Goal: Information Seeking & Learning: Learn about a topic

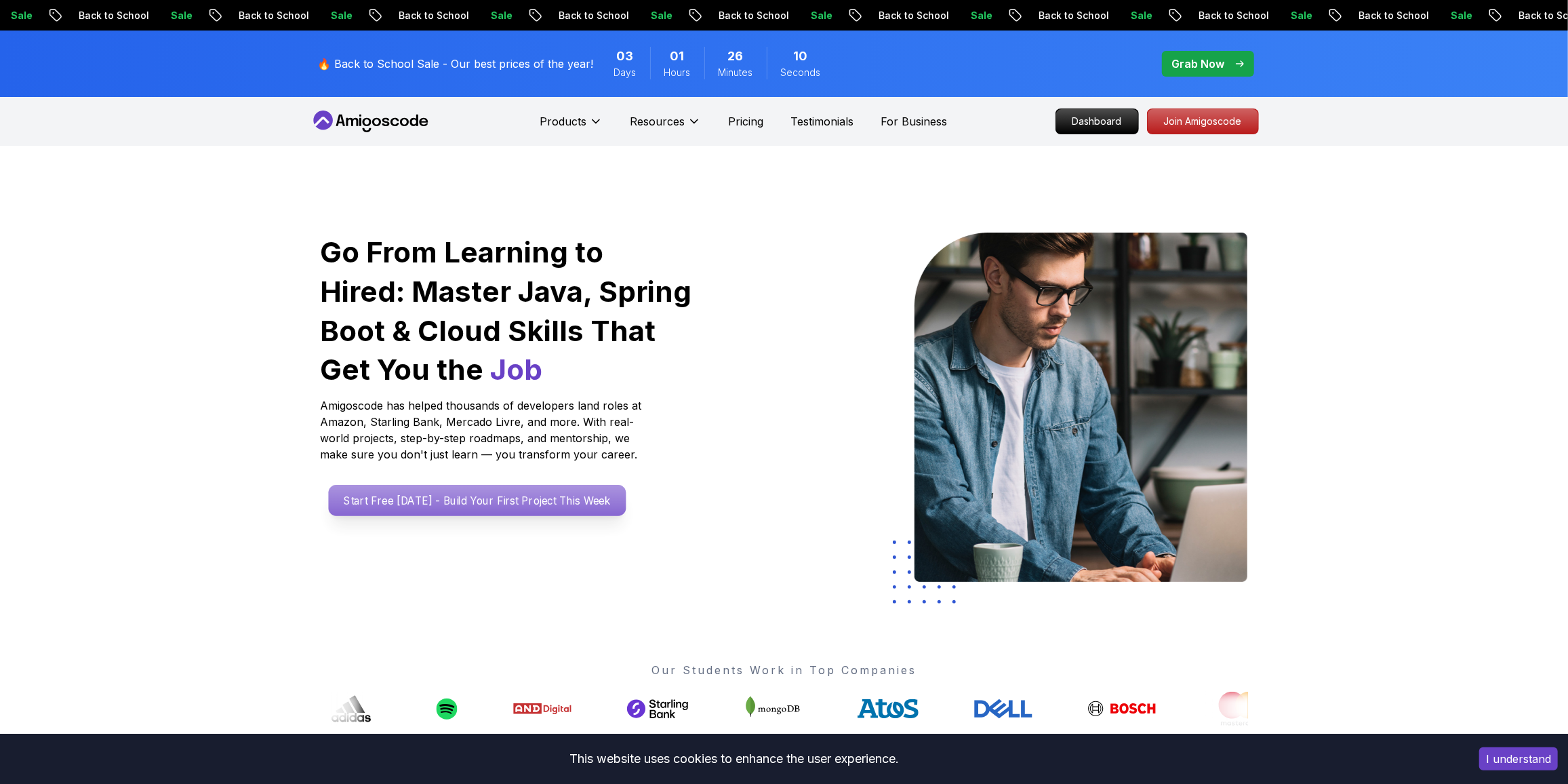
click at [466, 423] on p "Start Free [DATE] - Build Your First Project This Week" at bounding box center [476, 500] width 298 height 31
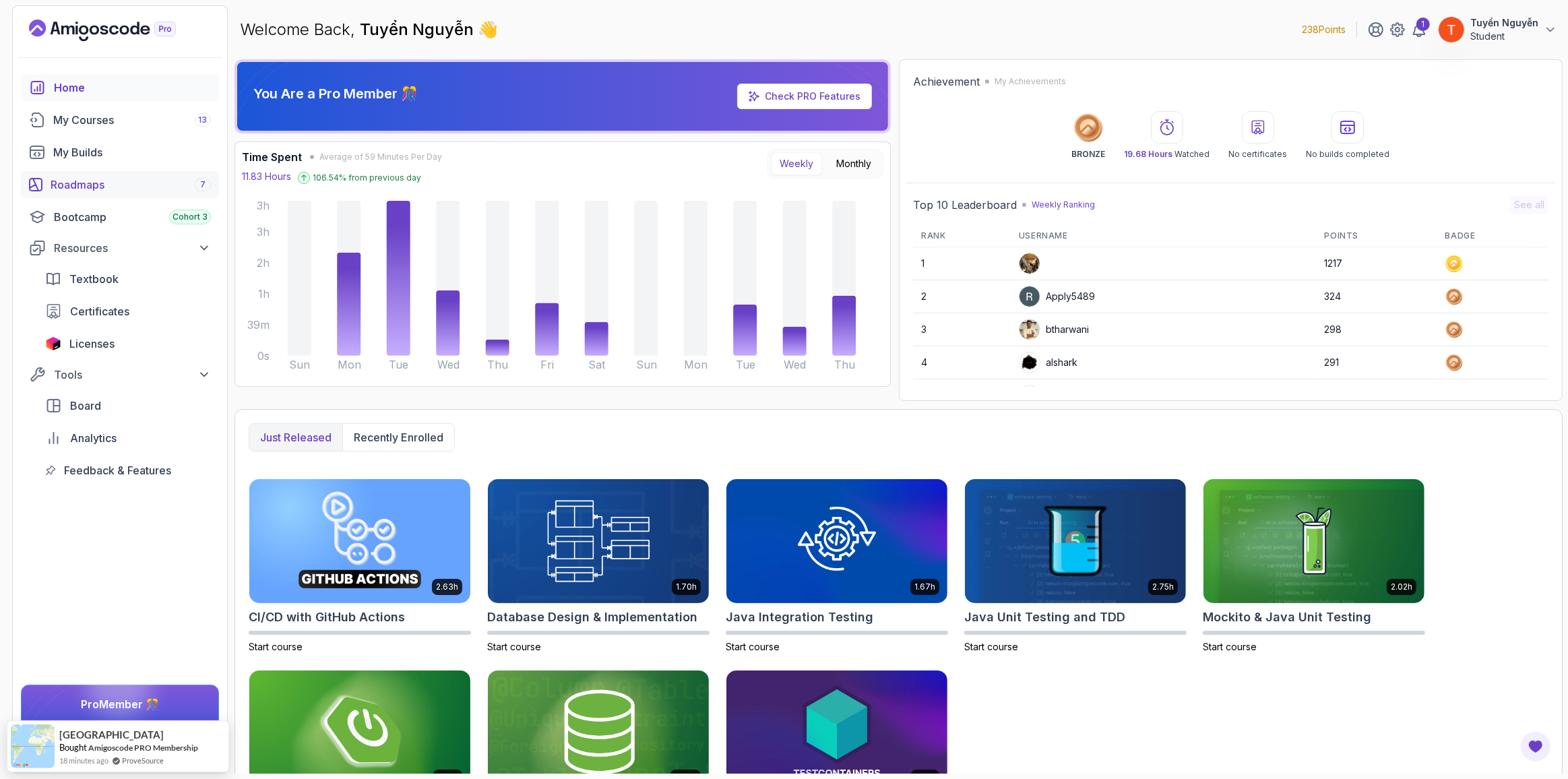
click at [93, 188] on div "Roadmaps 7" at bounding box center [130, 185] width 160 height 16
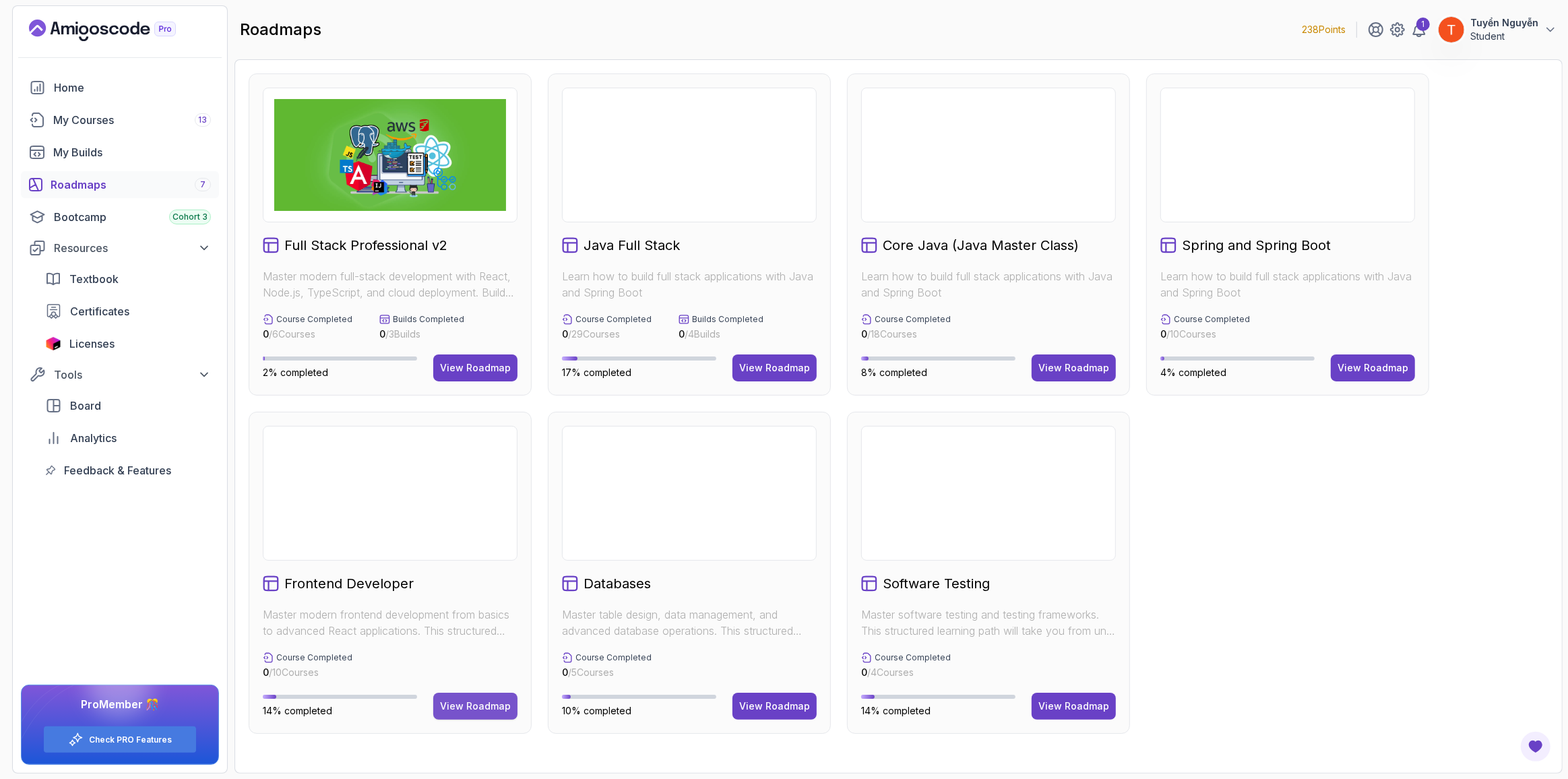
click at [458, 421] on div "View Roadmap" at bounding box center [476, 706] width 71 height 13
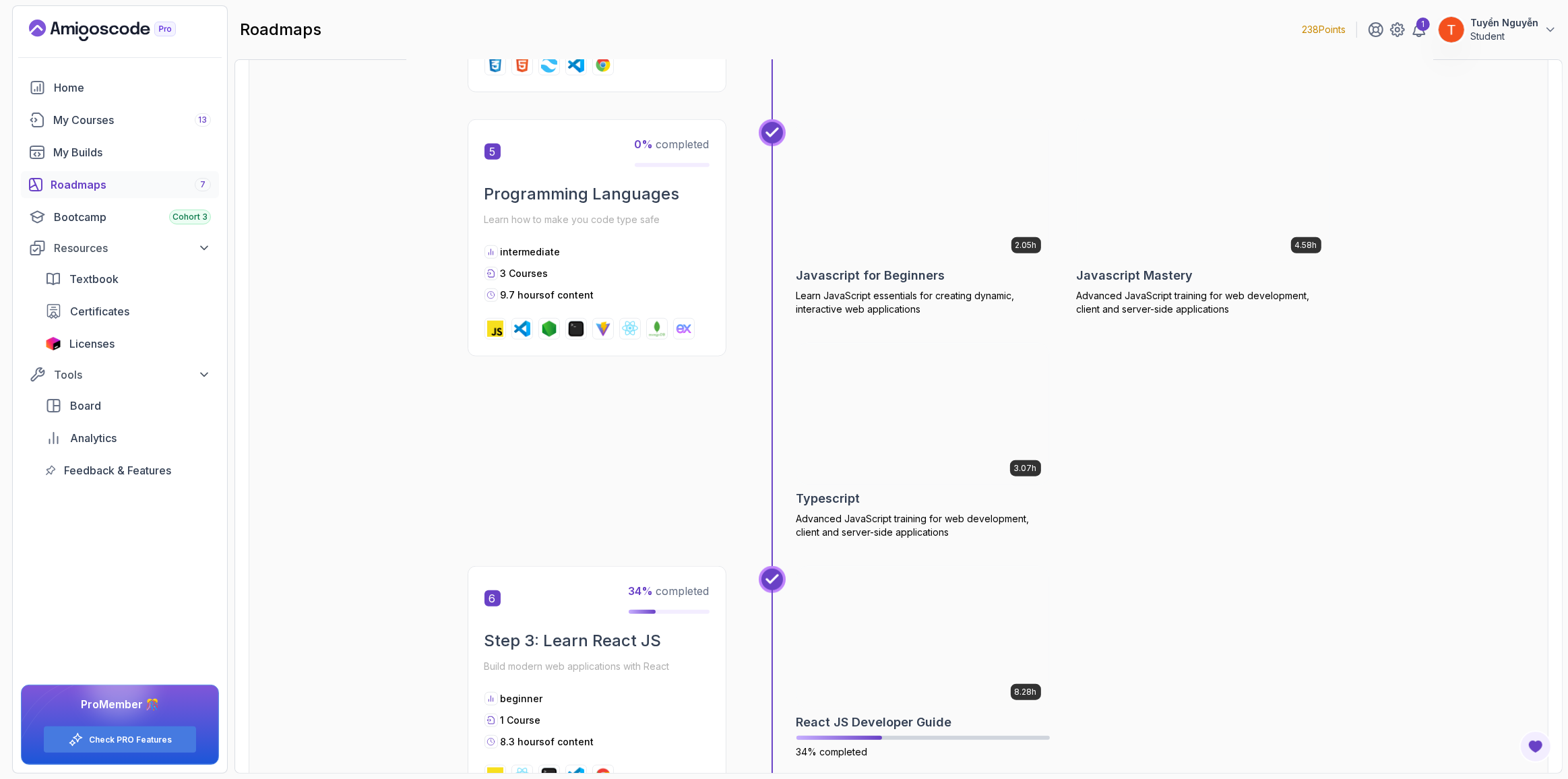
scroll to position [1676, 0]
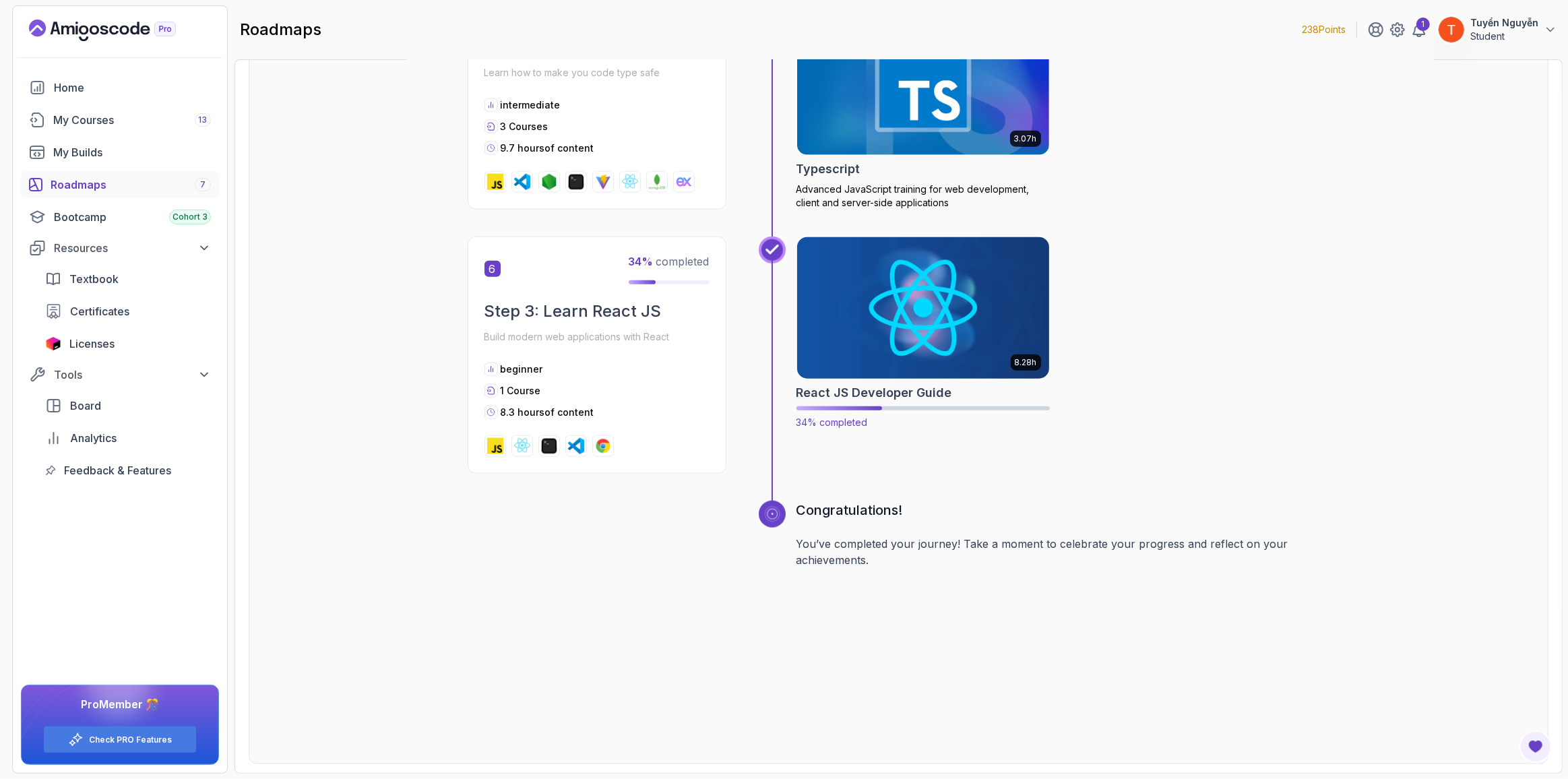
click at [463, 356] on img at bounding box center [923, 308] width 265 height 148
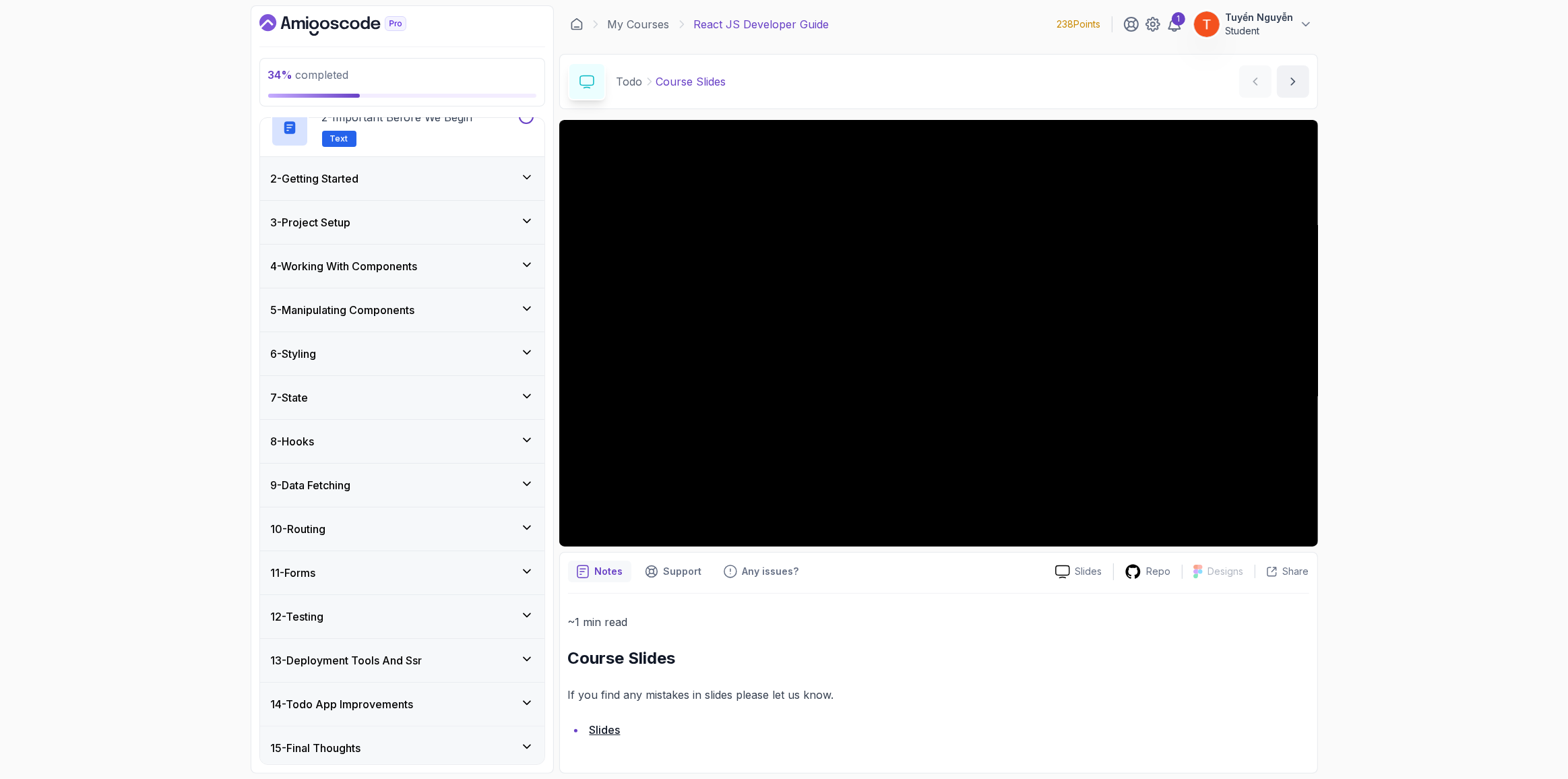
click at [355, 399] on div "7 - State" at bounding box center [402, 398] width 263 height 16
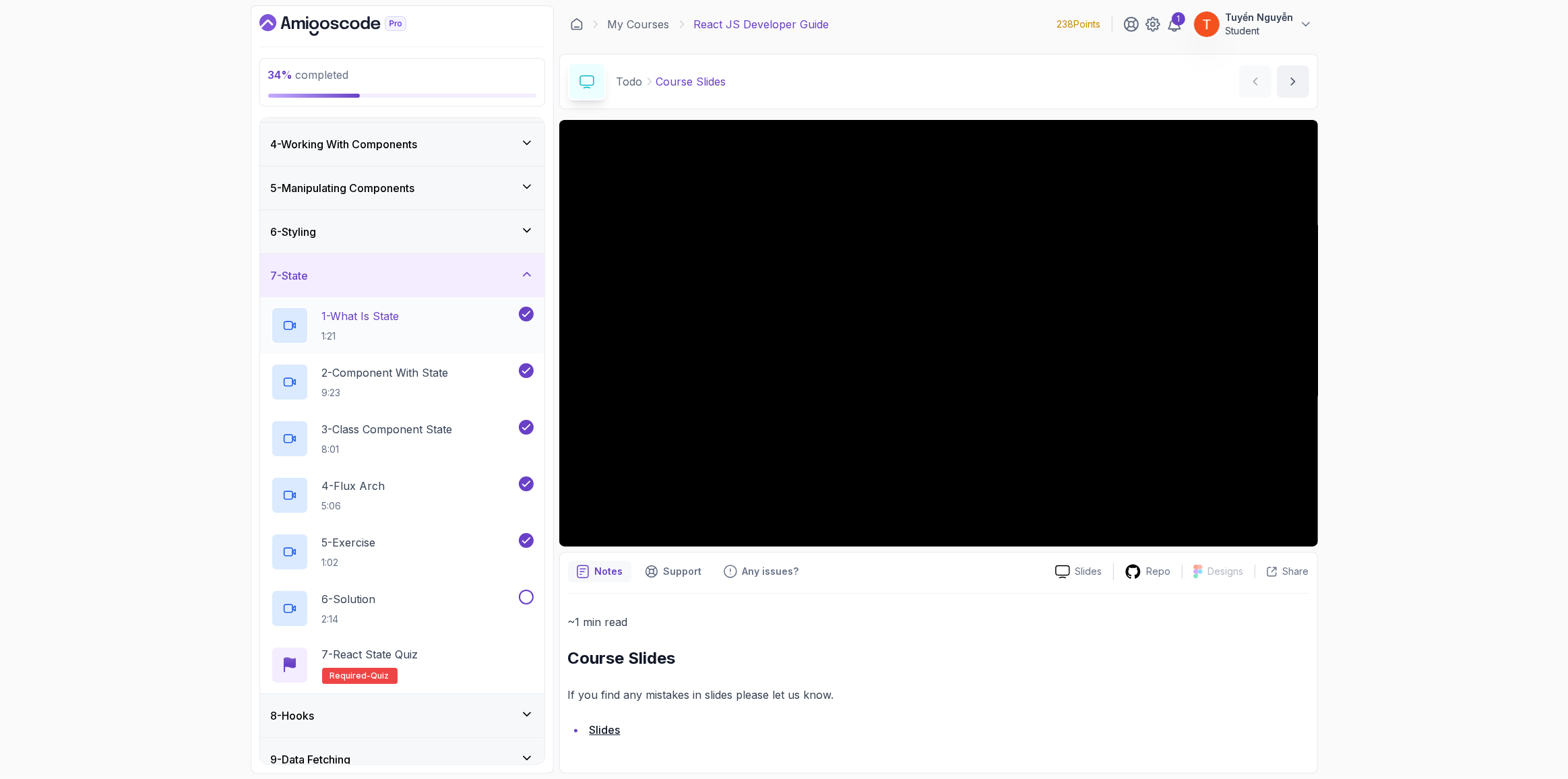
scroll to position [127, 0]
click at [443, 275] on div "7 - State" at bounding box center [402, 275] width 263 height 16
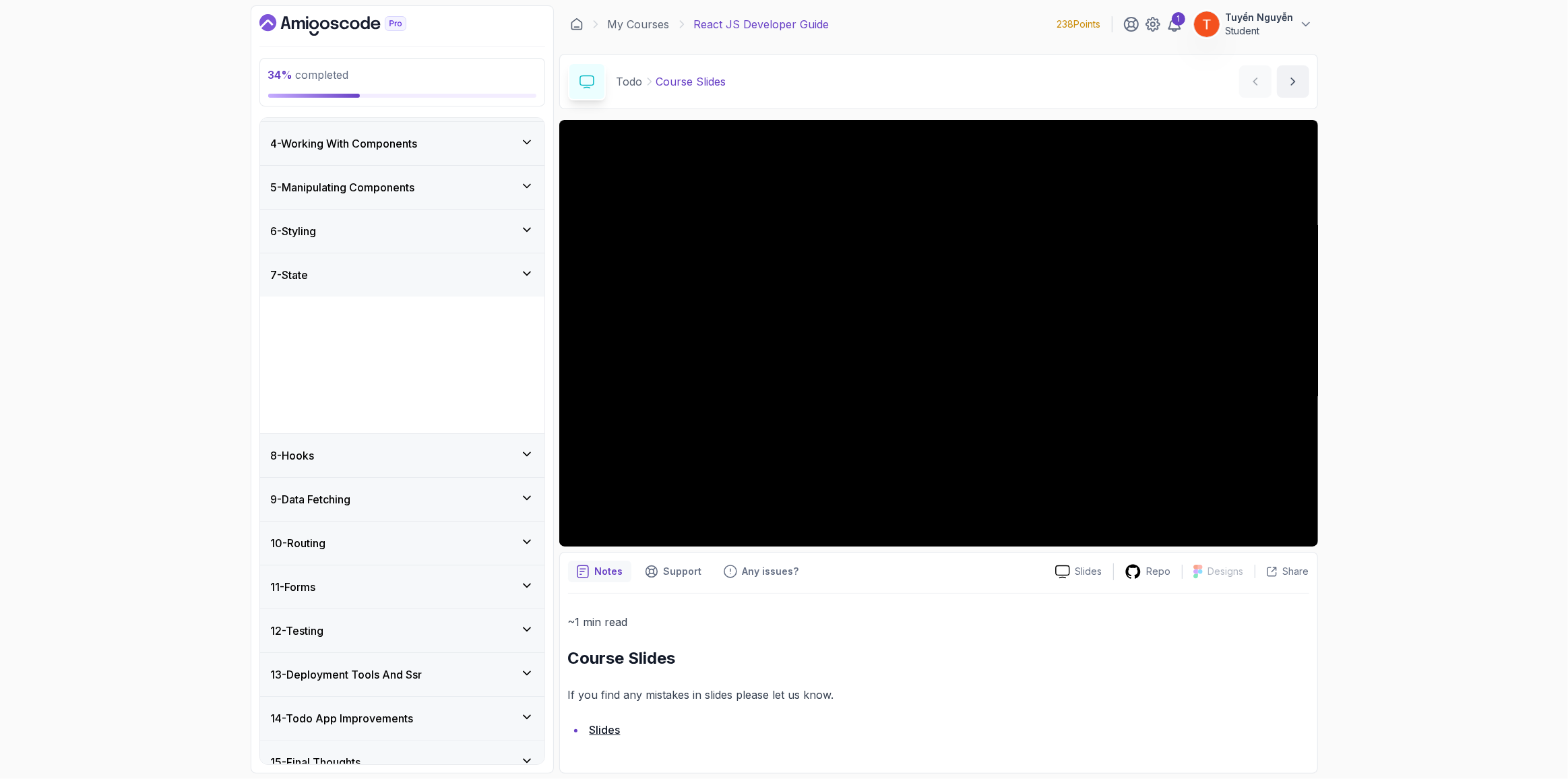
scroll to position [5, 0]
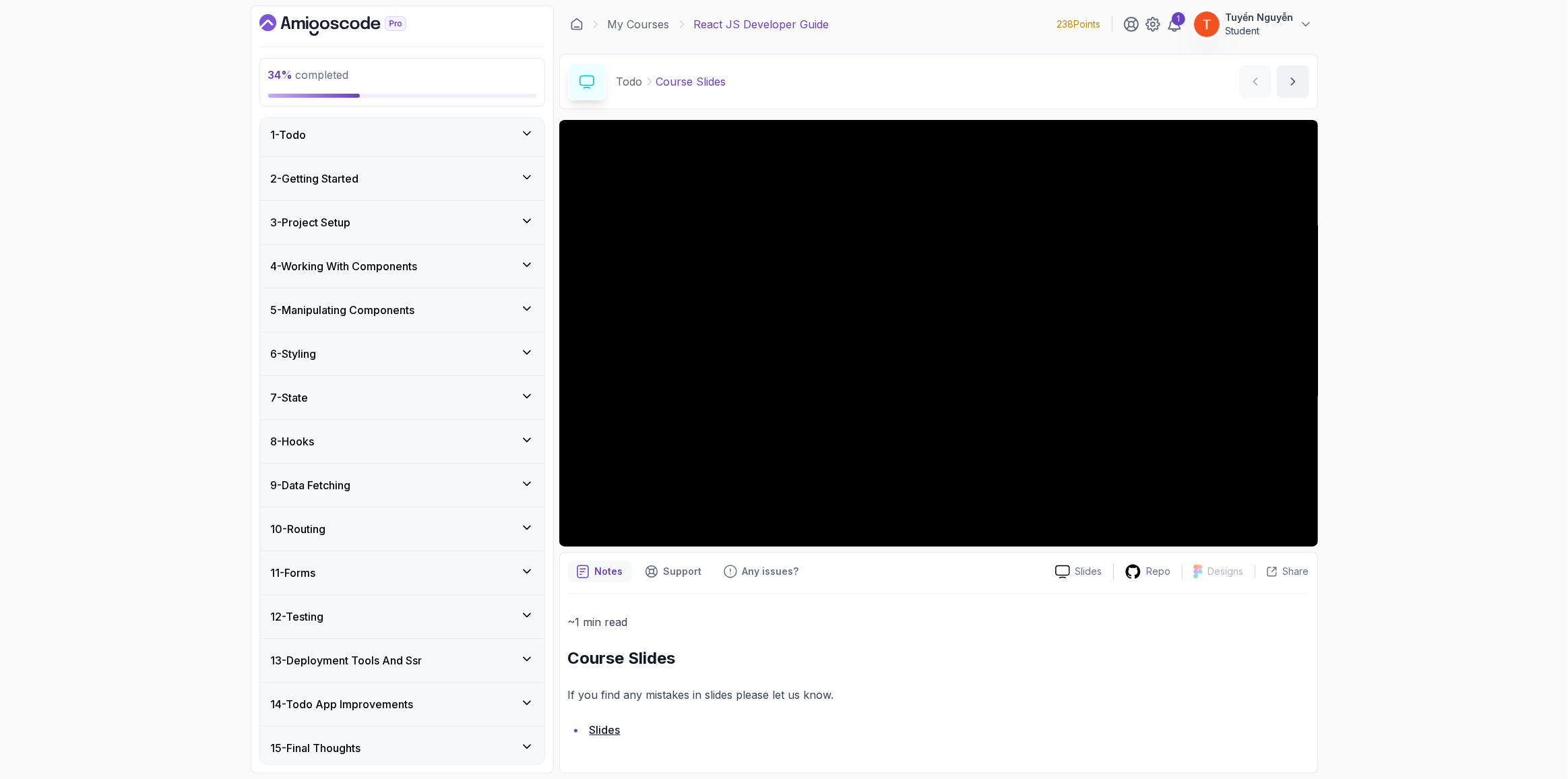
click at [395, 391] on div "7 - State" at bounding box center [402, 398] width 263 height 16
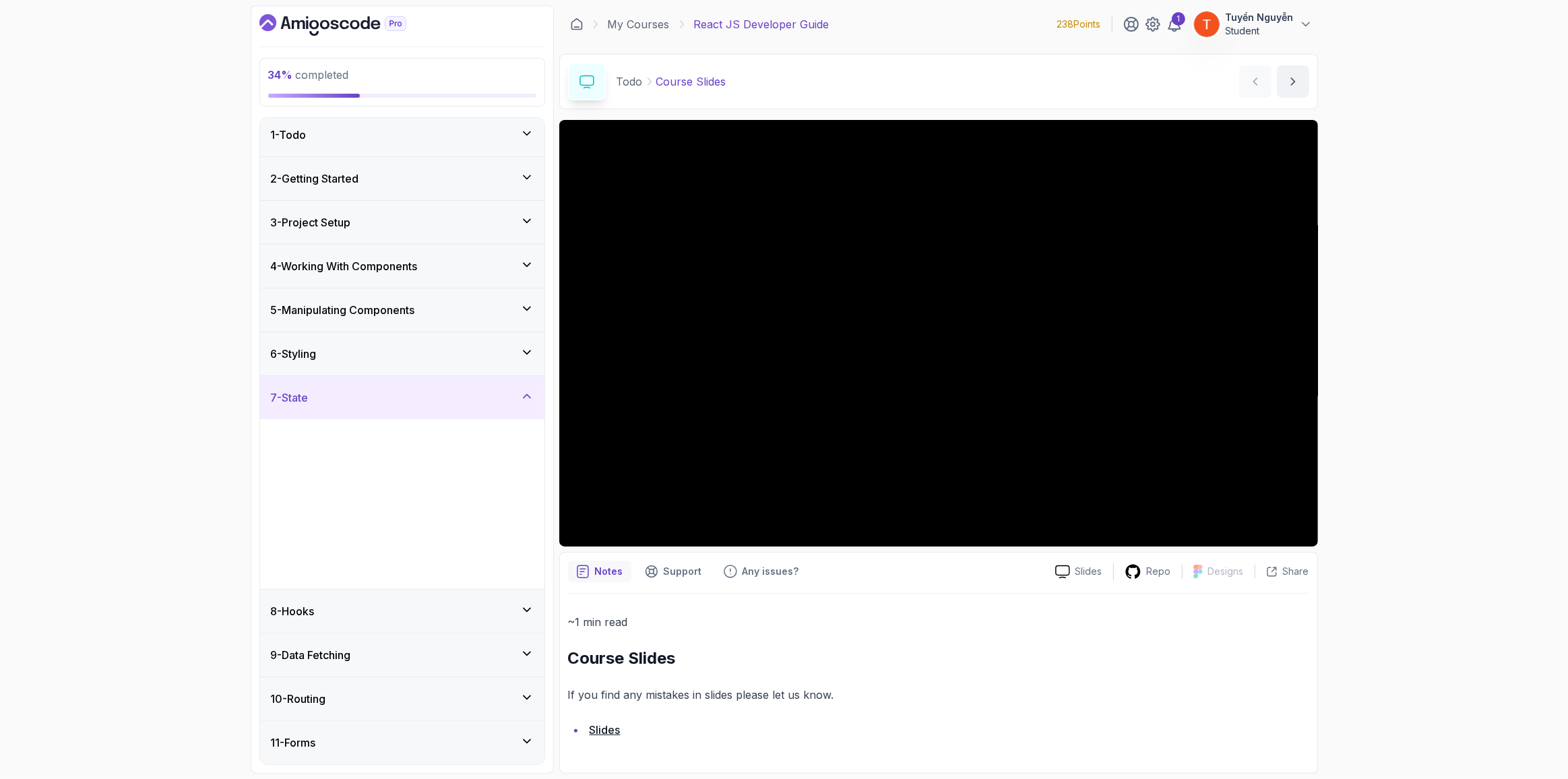
scroll to position [127, 0]
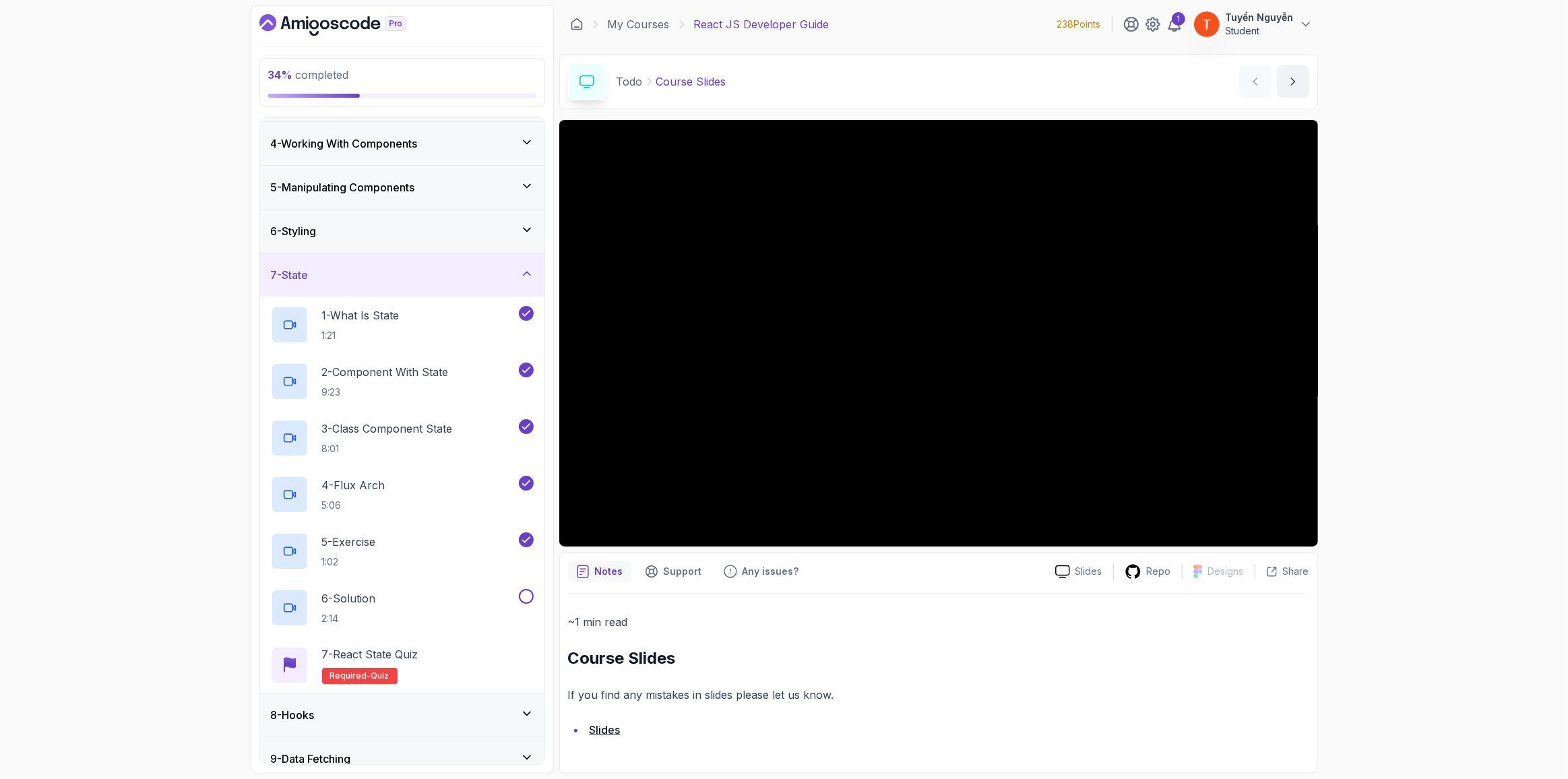
click at [458, 253] on div "7 - State" at bounding box center [402, 275] width 284 height 43
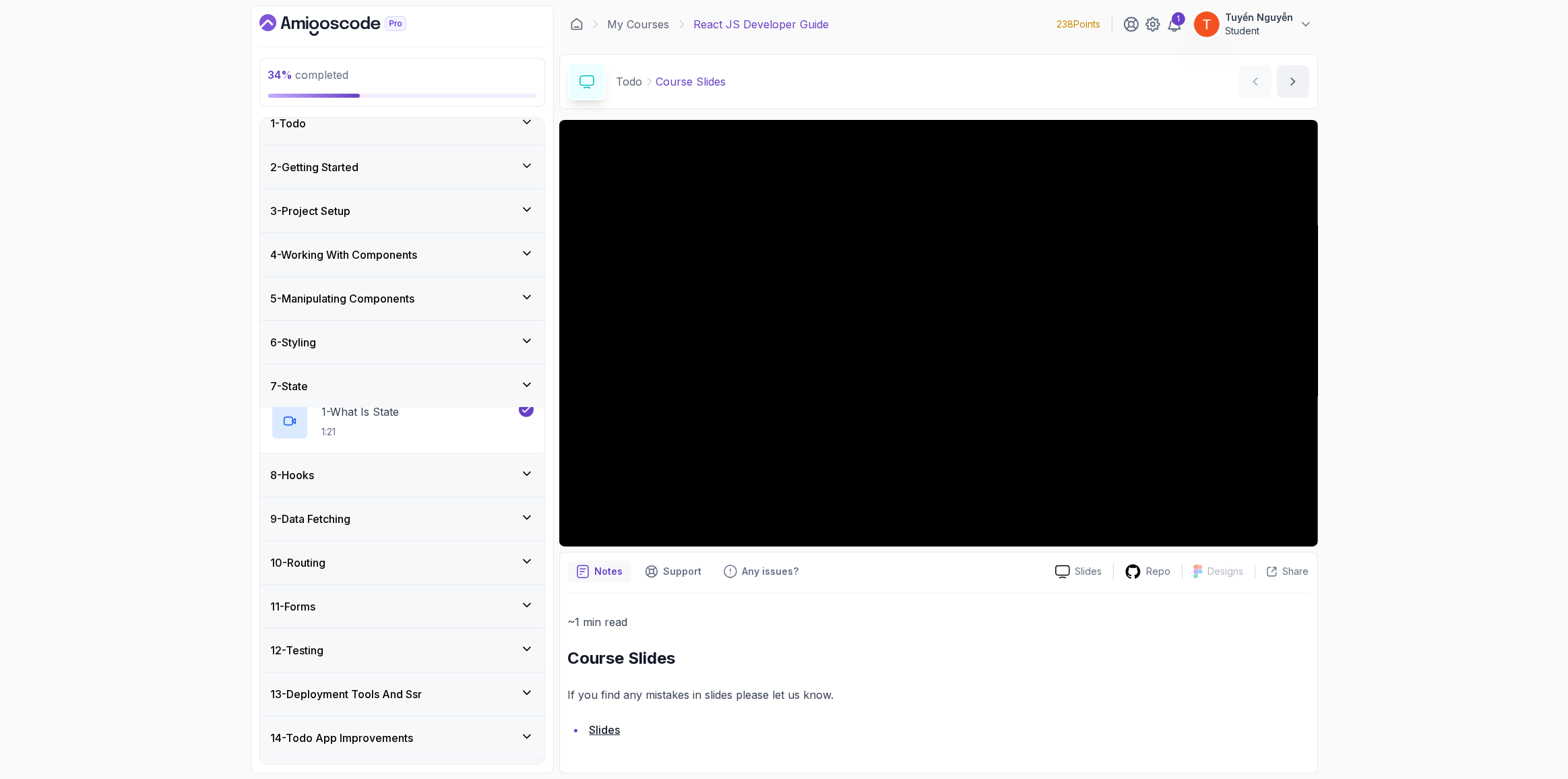
scroll to position [5, 0]
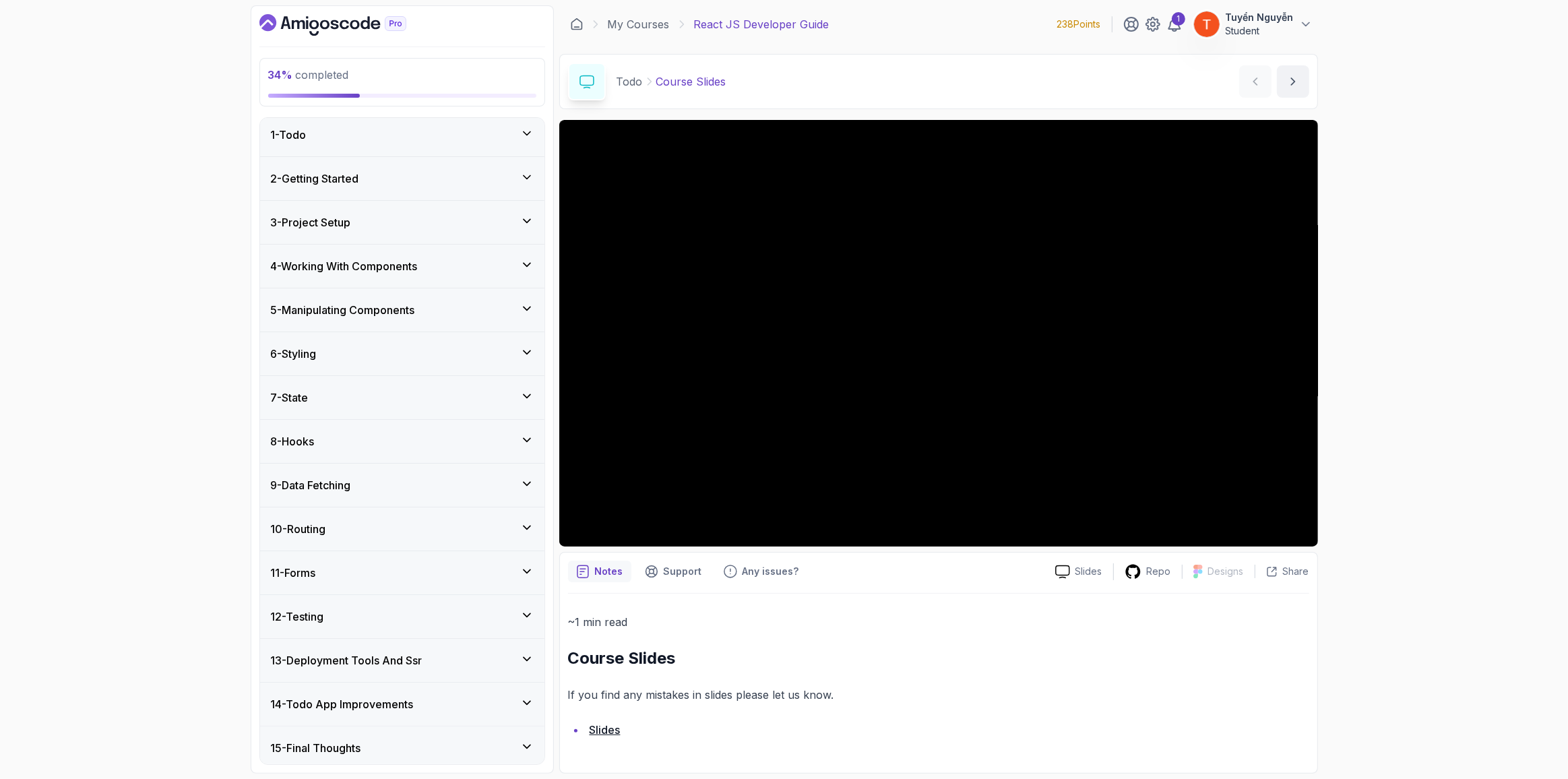
click at [371, 421] on div "8 - Hooks" at bounding box center [402, 441] width 263 height 16
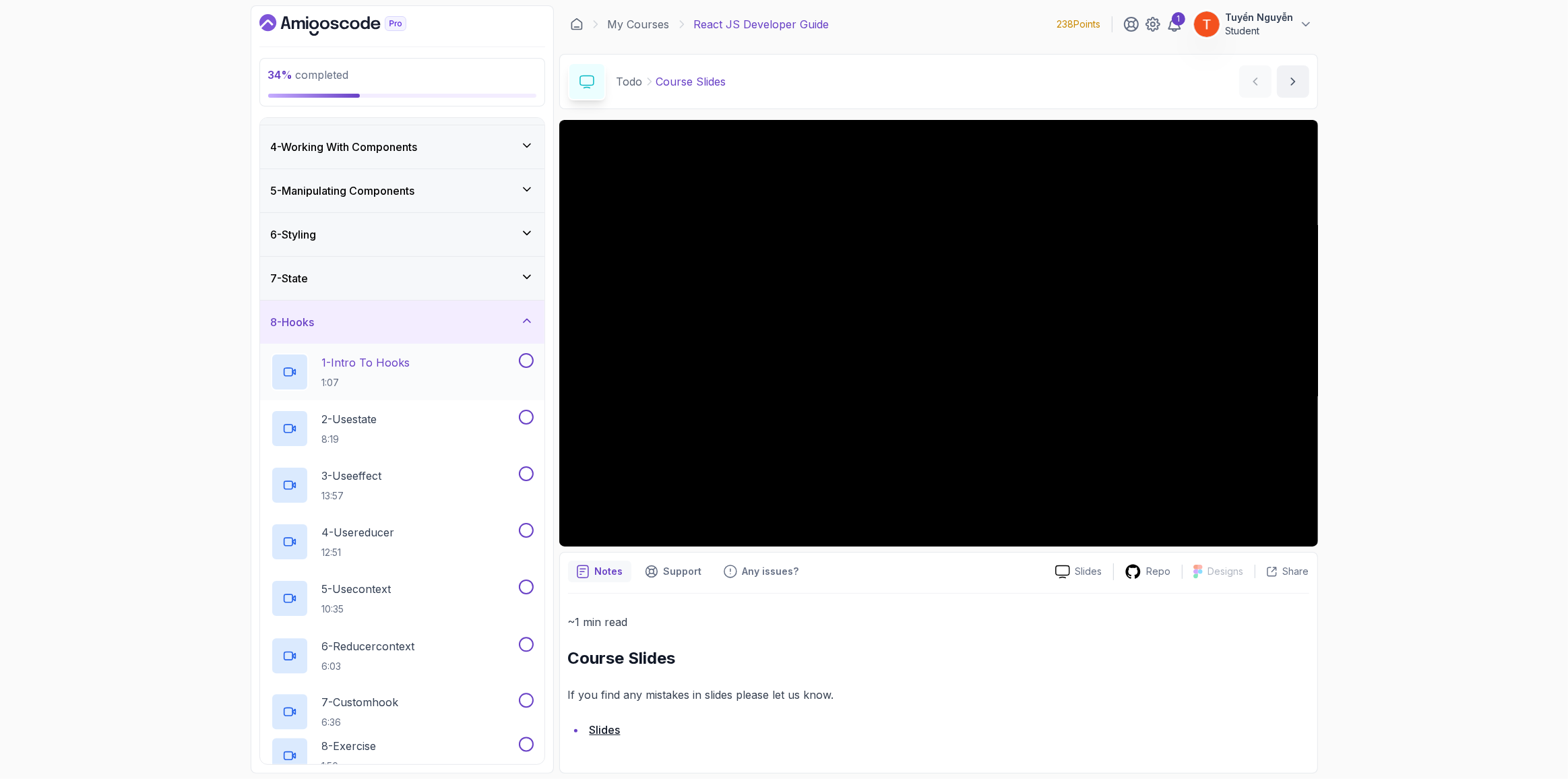
scroll to position [127, 0]
click at [399, 353] on p "1 - Intro To Hooks" at bounding box center [366, 359] width 88 height 16
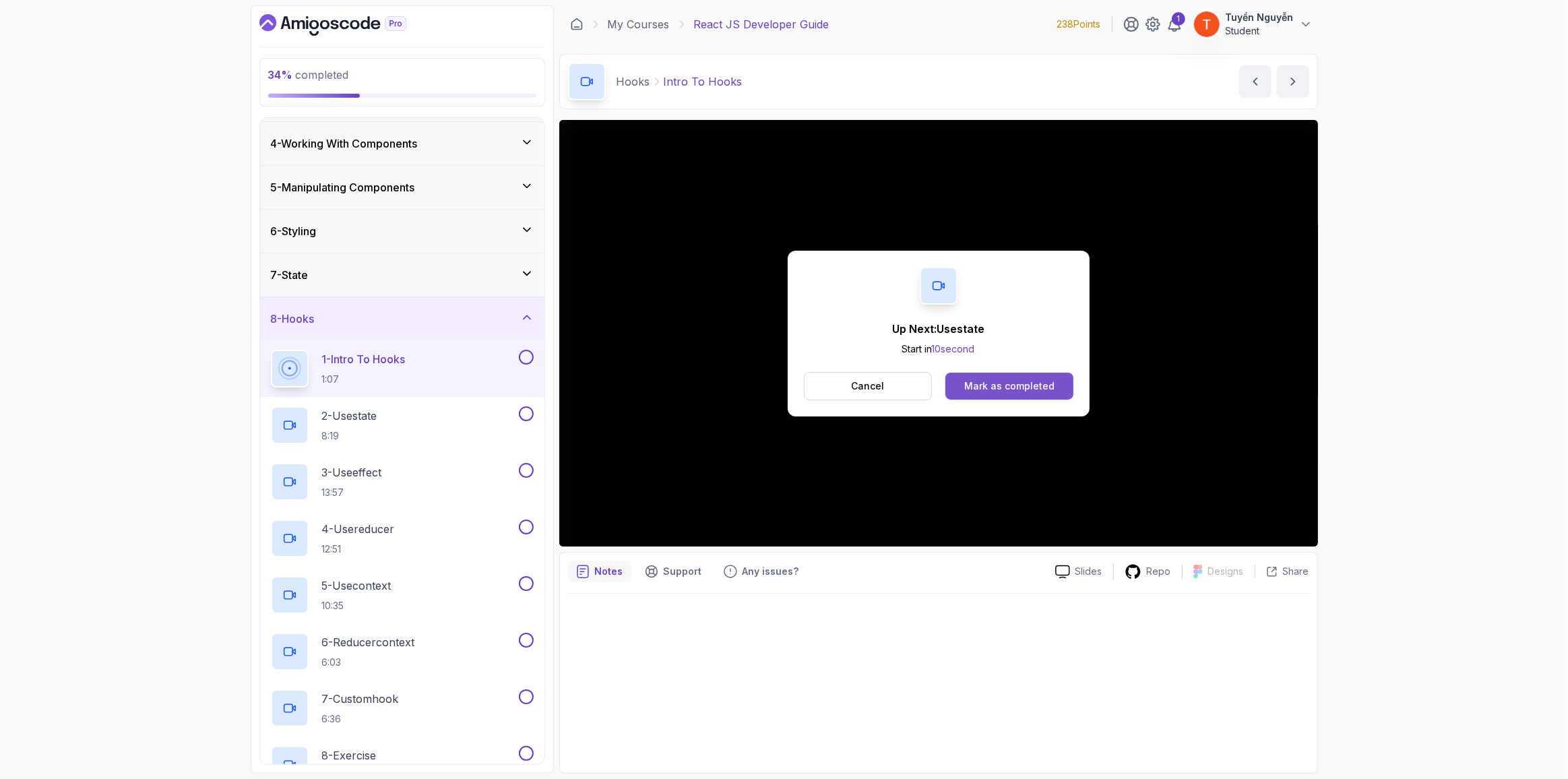
click at [463, 386] on div "Mark as completed" at bounding box center [1009, 386] width 90 height 13
